Goal: Task Accomplishment & Management: Manage account settings

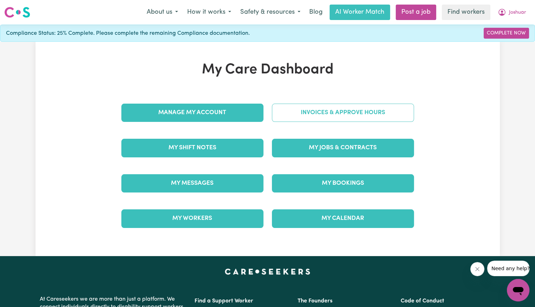
click at [312, 112] on link "Invoices & Approve Hours" at bounding box center [343, 113] width 142 height 18
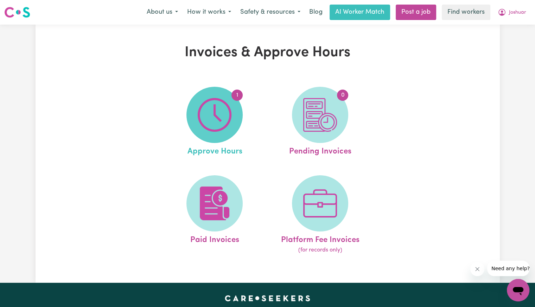
click at [234, 110] on span "1" at bounding box center [214, 115] width 56 height 56
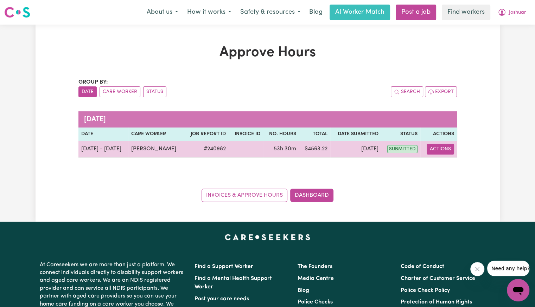
click at [444, 148] on button "Actions" at bounding box center [440, 149] width 27 height 11
click at [438, 165] on icon "View job report 240982" at bounding box center [435, 166] width 6 height 6
select select "pm"
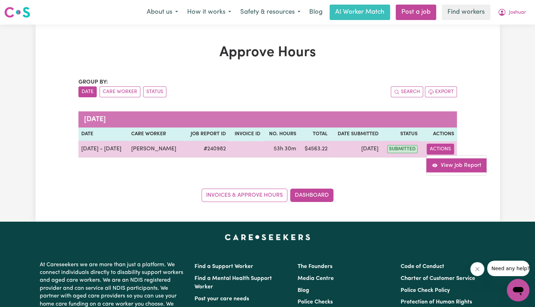
select select "pm"
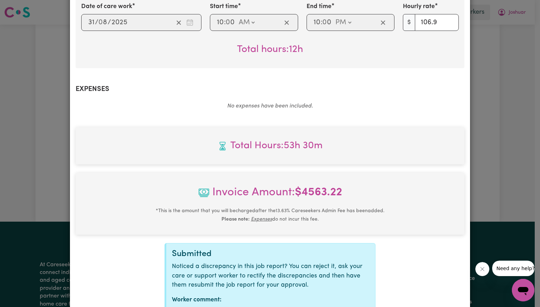
scroll to position [674, 0]
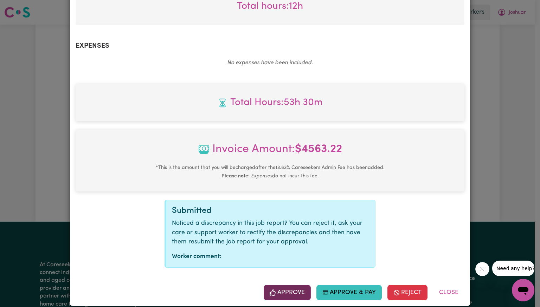
click at [291, 288] on button "Approve" at bounding box center [287, 292] width 47 height 15
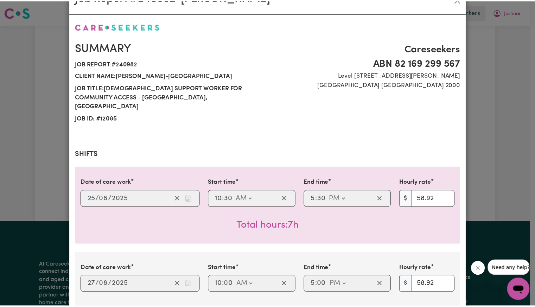
scroll to position [0, 0]
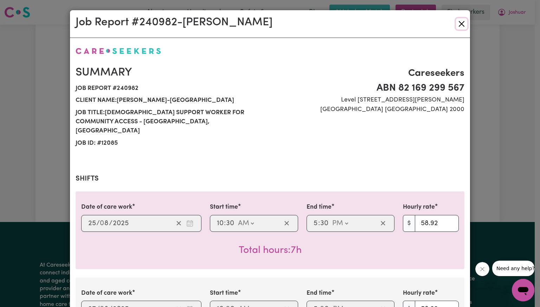
click at [458, 25] on button "Close" at bounding box center [461, 23] width 11 height 11
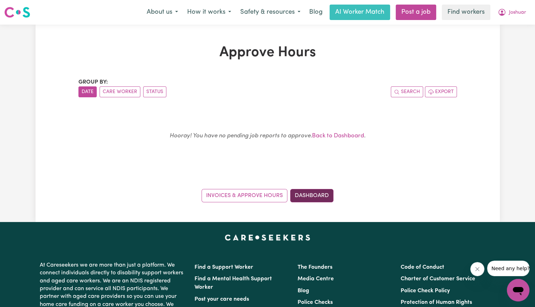
click at [315, 196] on link "Dashboard" at bounding box center [311, 195] width 43 height 13
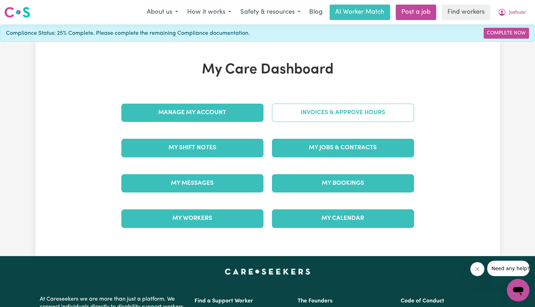
click at [313, 115] on link "Invoices & Approve Hours" at bounding box center [343, 113] width 142 height 18
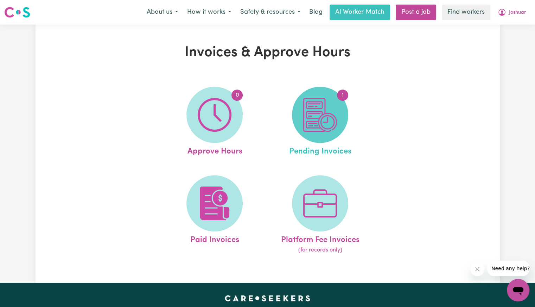
click at [311, 130] on img at bounding box center [320, 115] width 34 height 34
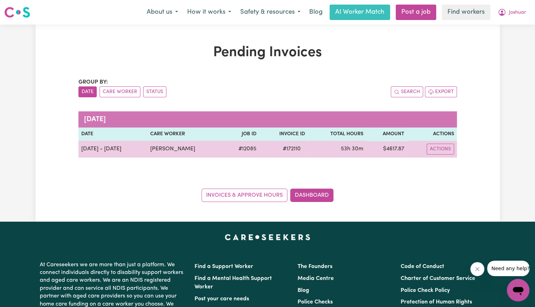
click at [293, 151] on span "# 172110" at bounding box center [291, 149] width 26 height 8
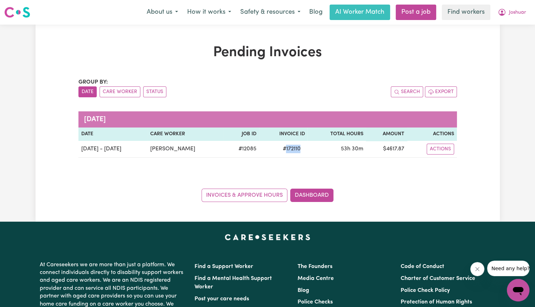
copy span "172110"
click at [518, 15] on span "Joshuar" at bounding box center [517, 13] width 17 height 8
click at [504, 41] on link "Logout" at bounding box center [503, 40] width 56 height 13
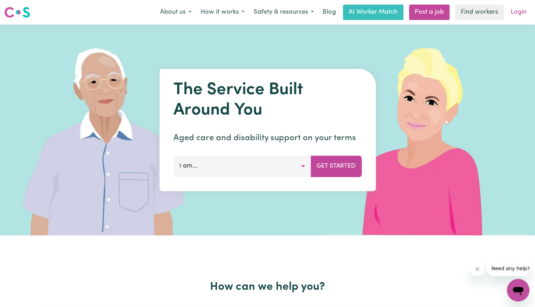
click at [524, 10] on link "Login" at bounding box center [518, 12] width 24 height 15
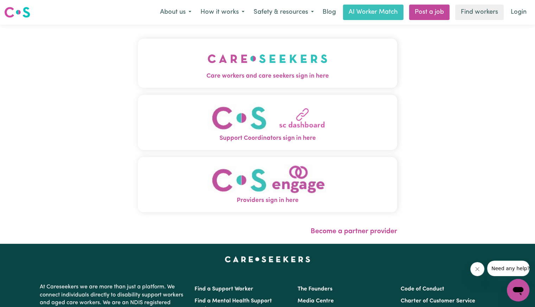
click at [208, 68] on img "Care workers and care seekers sign in here" at bounding box center [268, 59] width 120 height 26
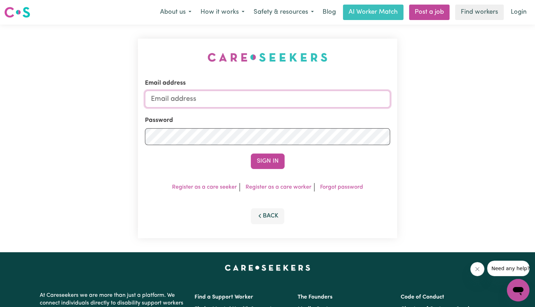
click at [203, 107] on input "Email address" at bounding box center [267, 99] width 245 height 17
drag, startPoint x: 187, startPoint y: 100, endPoint x: 513, endPoint y: 113, distance: 325.9
click at [513, 113] on div "Email address superuser~[EMAIL_ADDRESS][DOMAIN_NAME] Password Sign In Register …" at bounding box center [267, 139] width 535 height 228
drag, startPoint x: 186, startPoint y: 102, endPoint x: 221, endPoint y: 105, distance: 34.9
click at [237, 96] on input "superuser~va" at bounding box center [267, 99] width 245 height 17
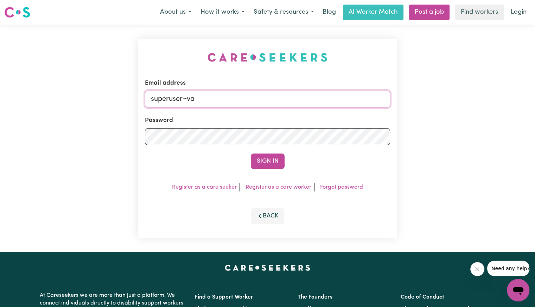
paste input "[EMAIL_ADDRESS][DOMAIN_NAME]"
type input "[EMAIL_ADDRESS][DOMAIN_NAME]"
click at [251, 154] on button "Sign In" at bounding box center [268, 161] width 34 height 15
